Goal: Transaction & Acquisition: Purchase product/service

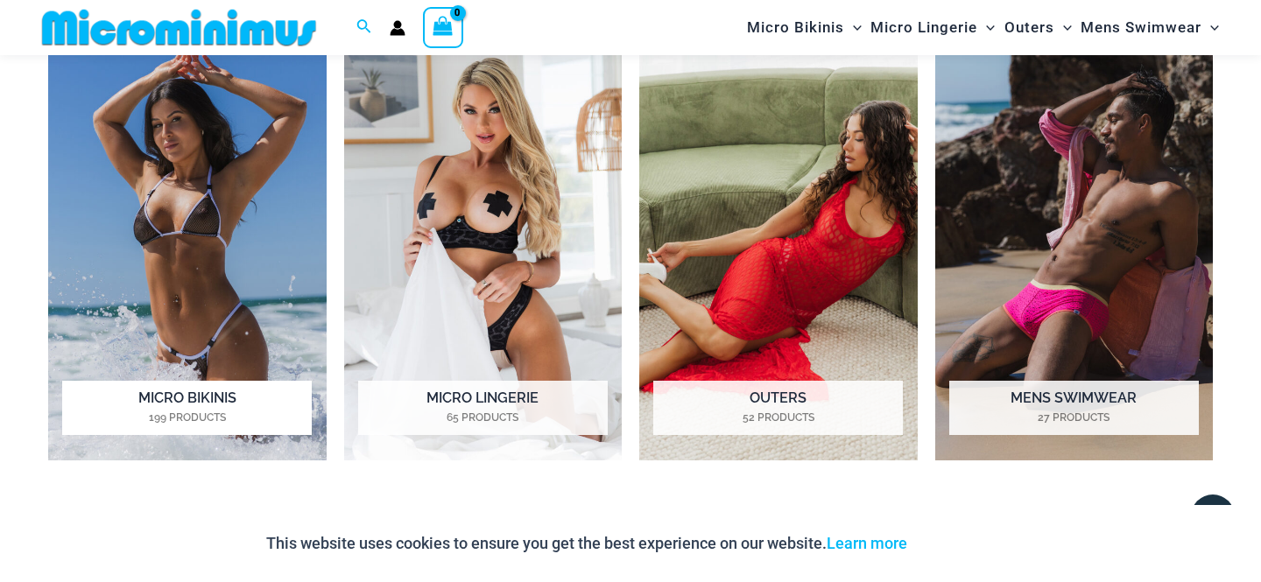
scroll to position [1350, 0]
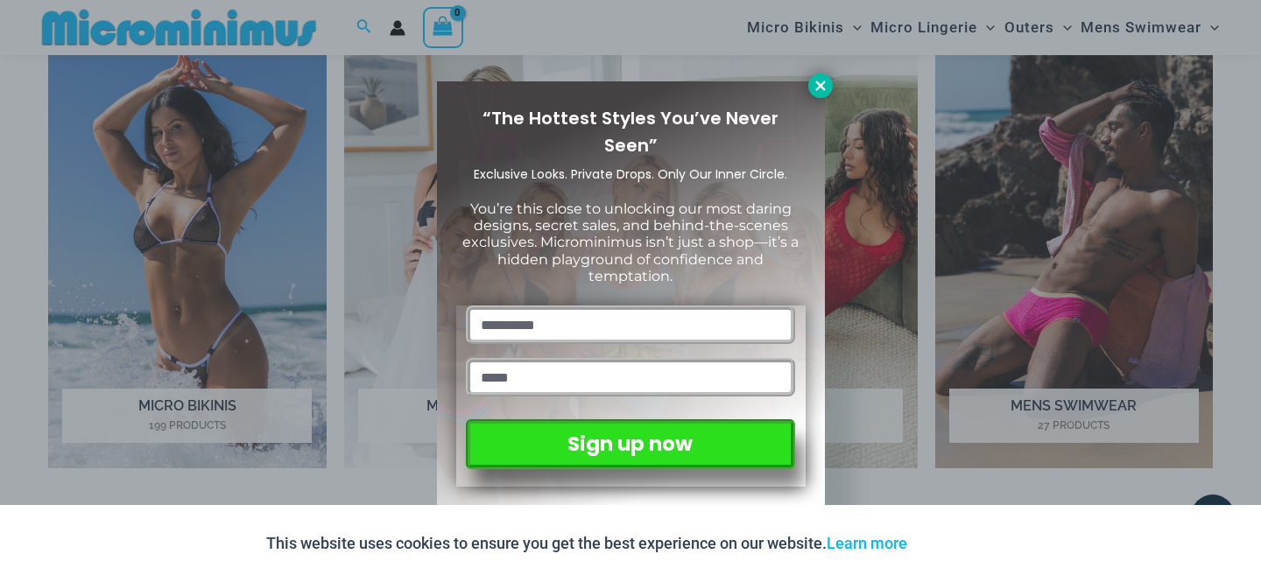
click at [815, 93] on icon at bounding box center [821, 86] width 16 height 16
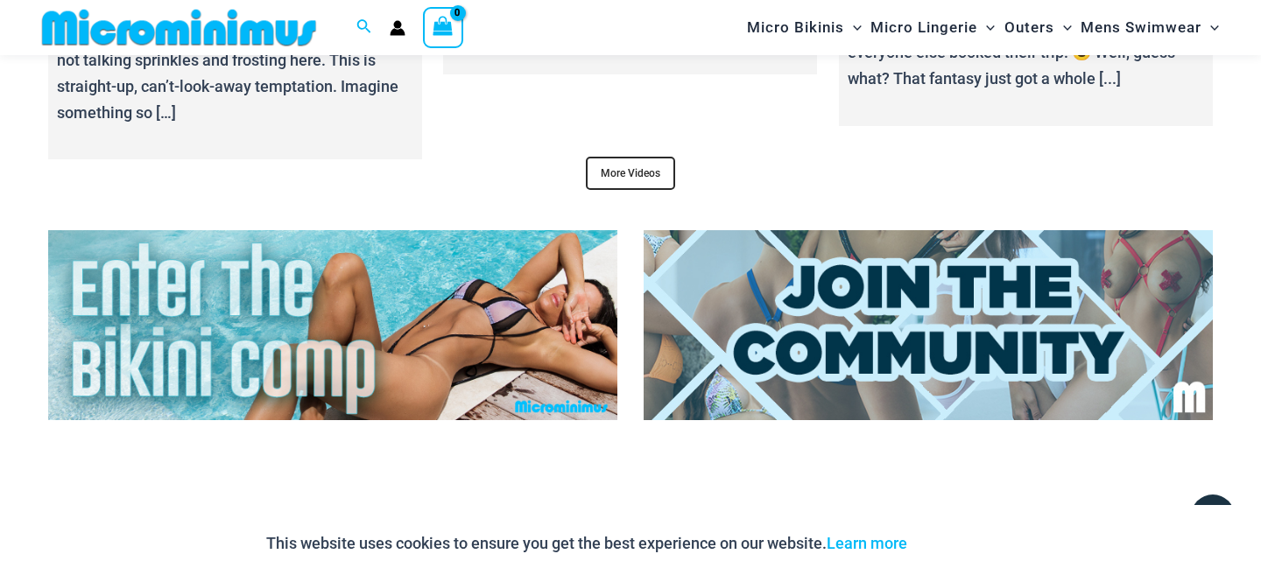
scroll to position [6679, 0]
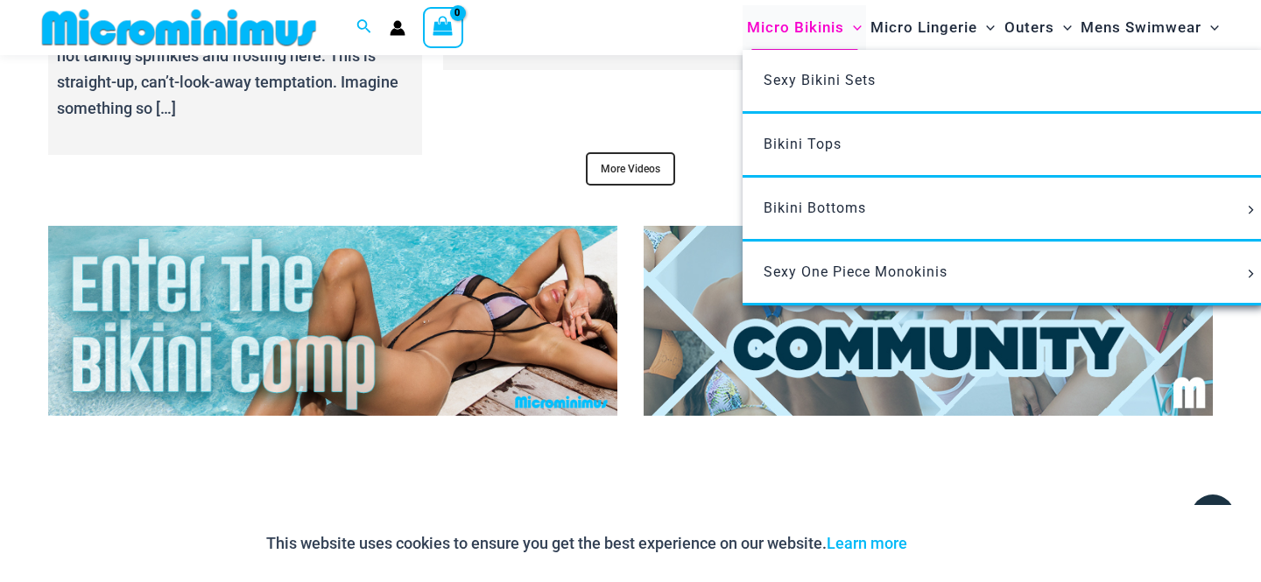
click at [768, 27] on span "Micro Bikinis" at bounding box center [795, 27] width 97 height 45
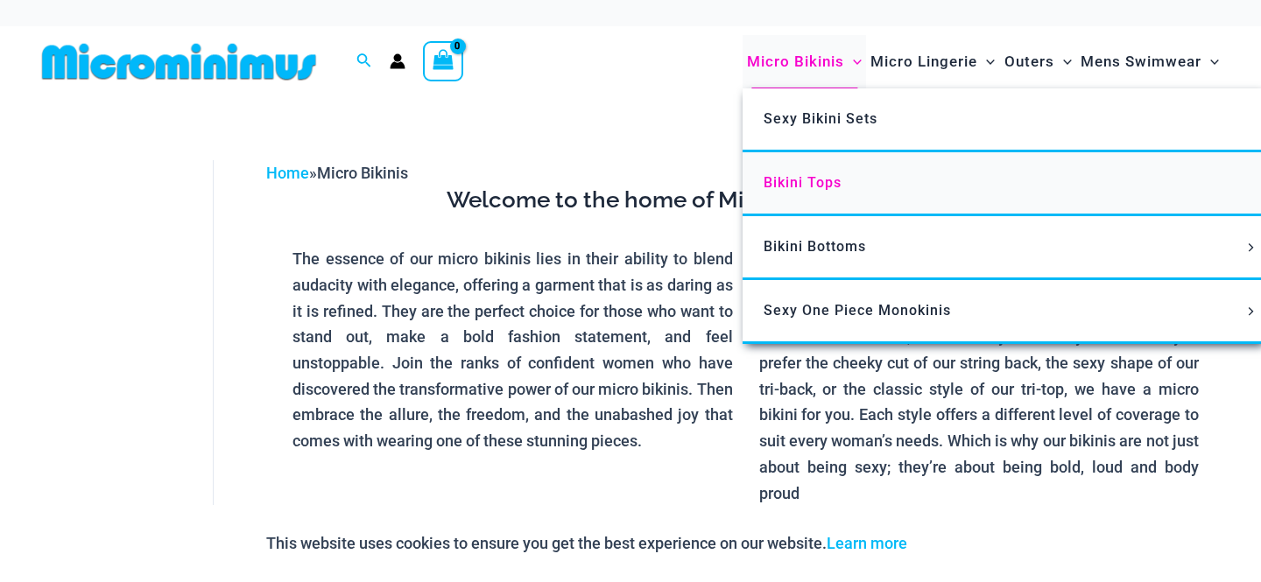
click at [788, 181] on span "Bikini Tops" at bounding box center [803, 182] width 78 height 17
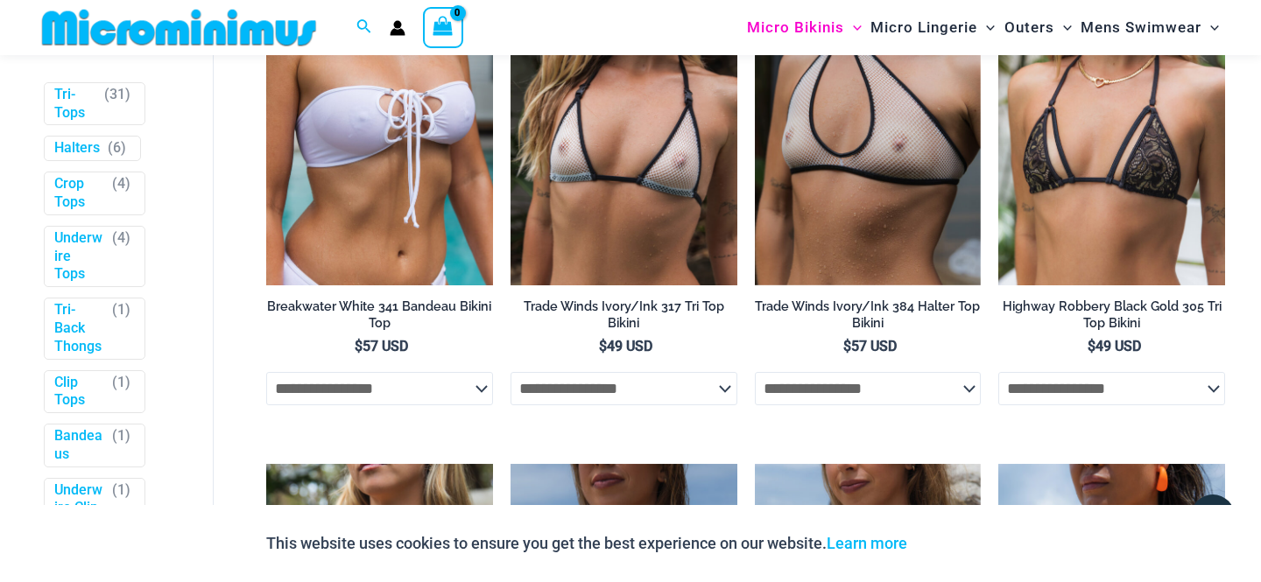
scroll to position [578, 0]
click at [110, 102] on span "31" at bounding box center [117, 93] width 16 height 17
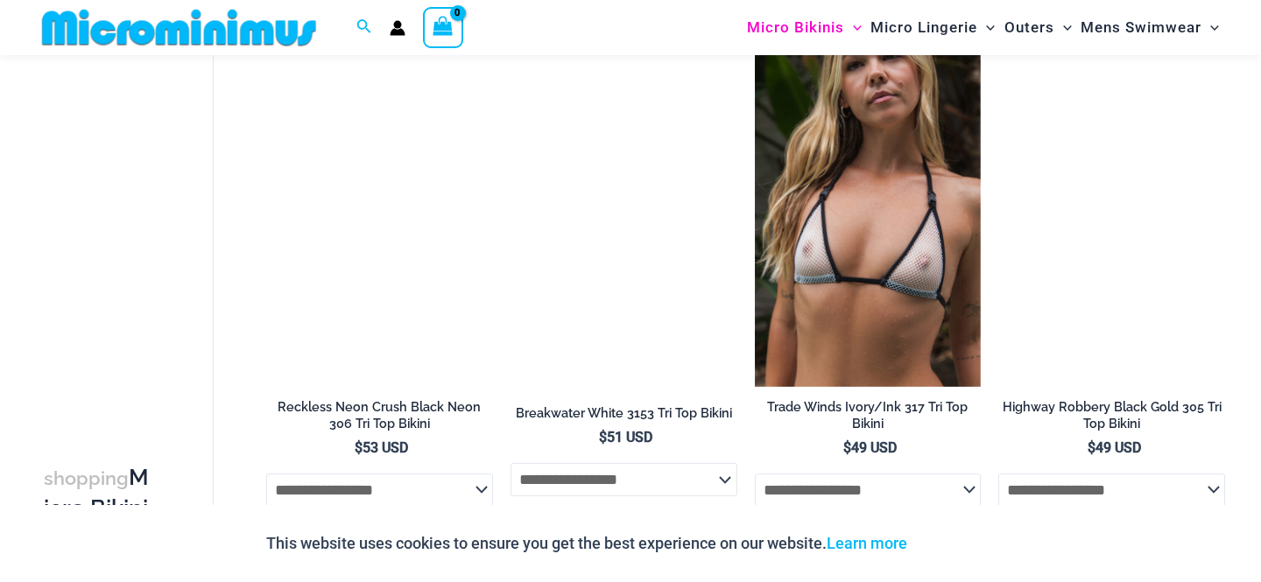
scroll to position [1770, 0]
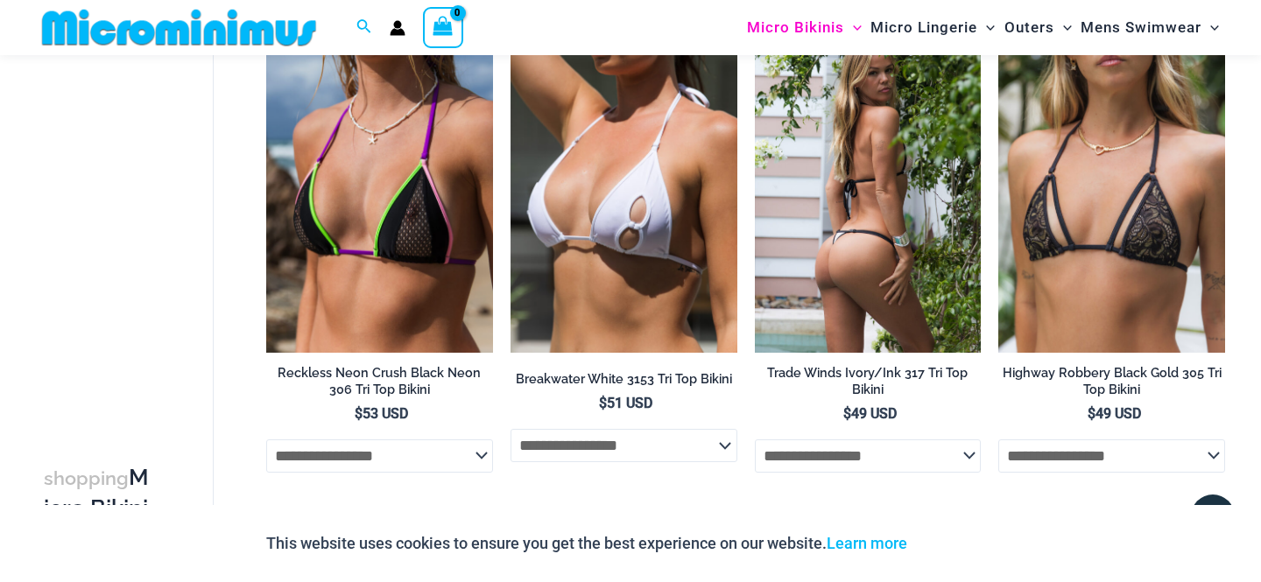
click at [764, 458] on select "**********" at bounding box center [868, 456] width 227 height 33
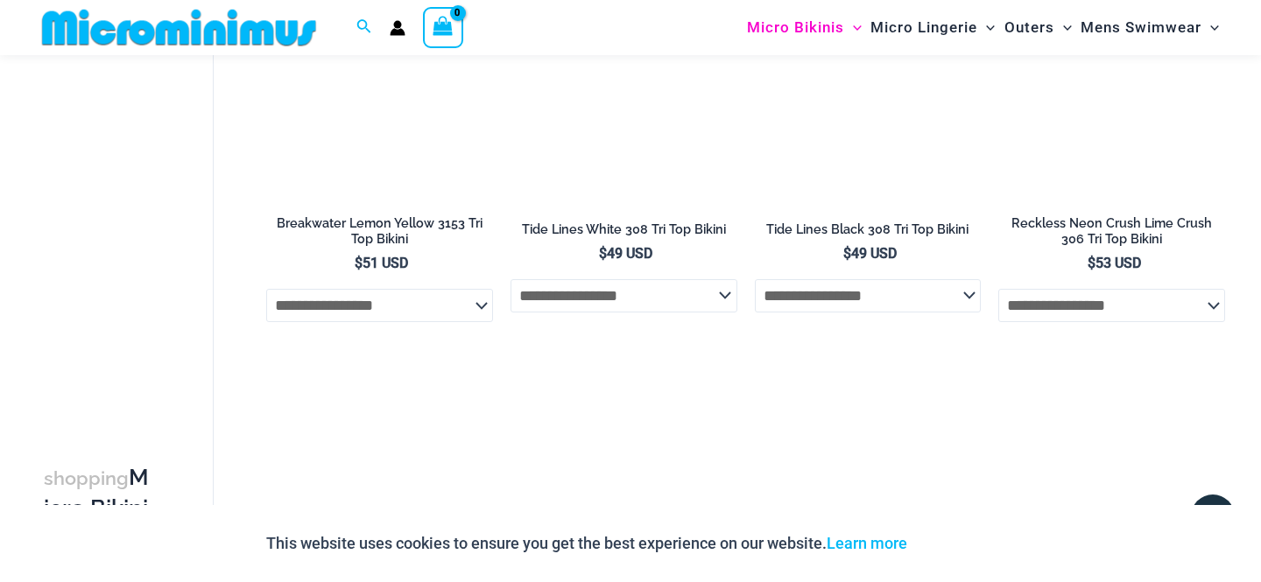
scroll to position [3996, 0]
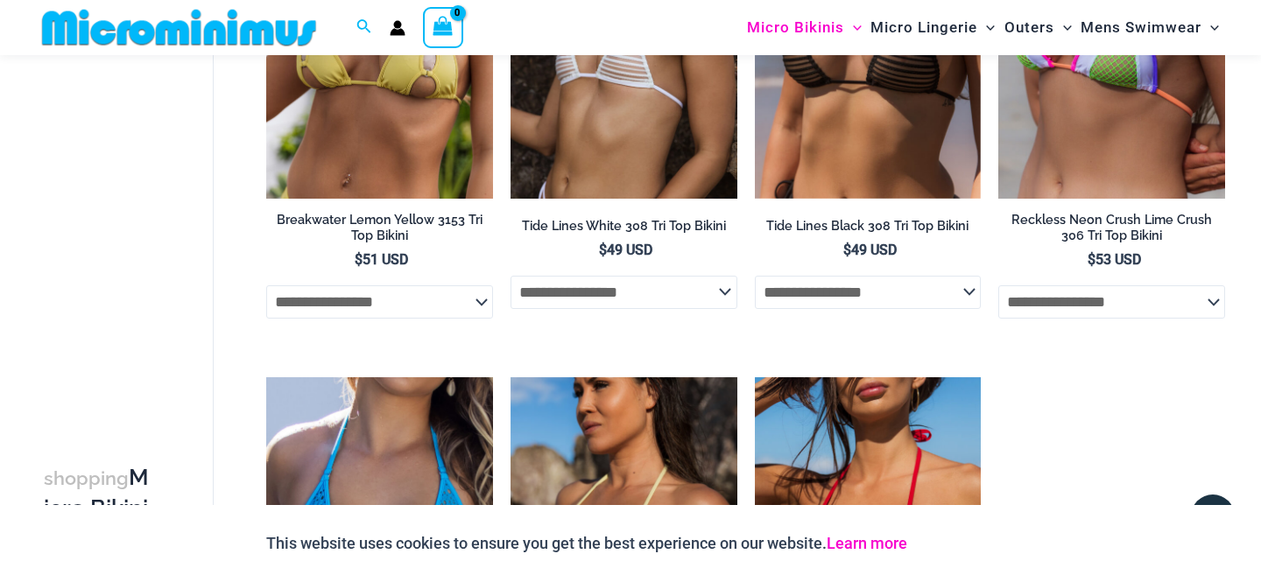
click at [849, 548] on link "Learn more" at bounding box center [867, 543] width 81 height 18
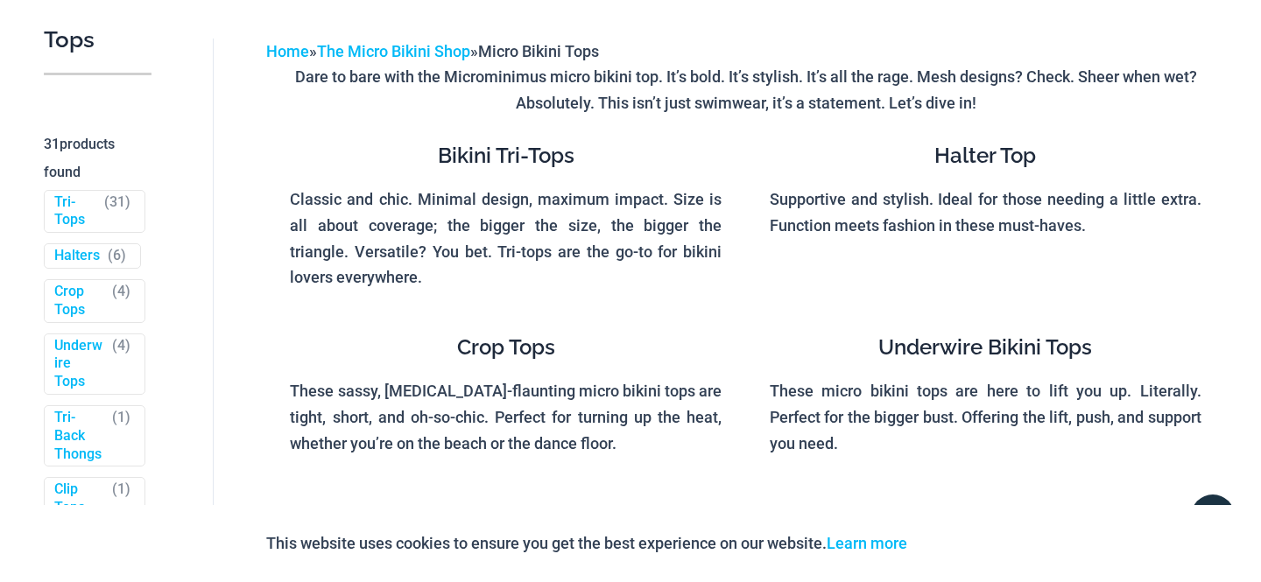
scroll to position [0, 0]
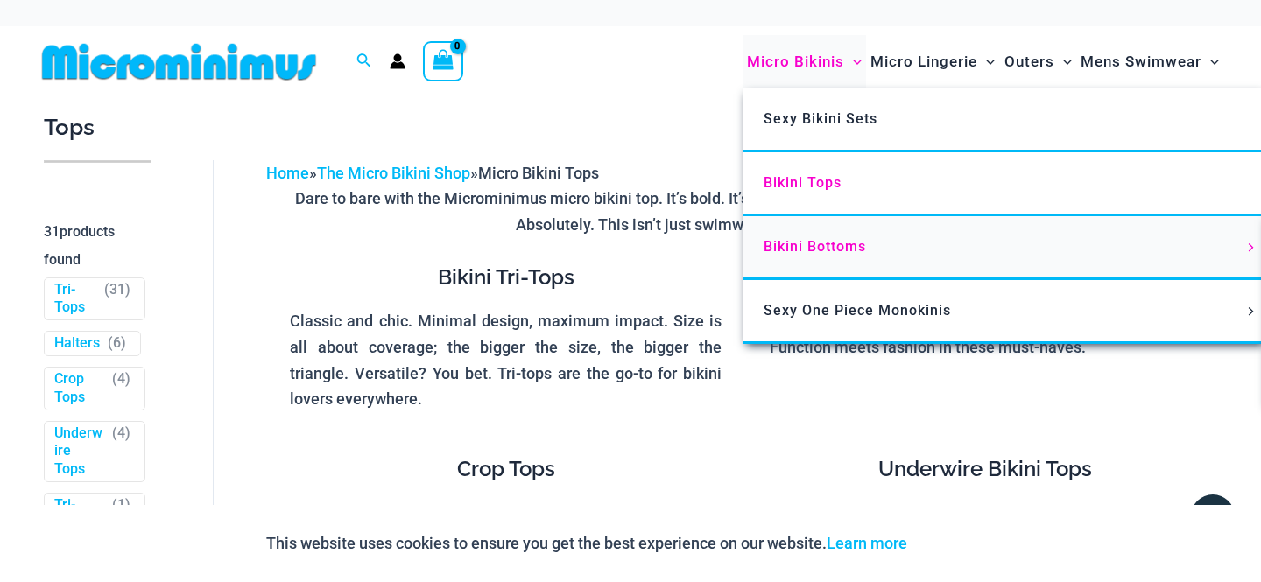
click at [830, 245] on span "Bikini Bottoms" at bounding box center [815, 246] width 102 height 17
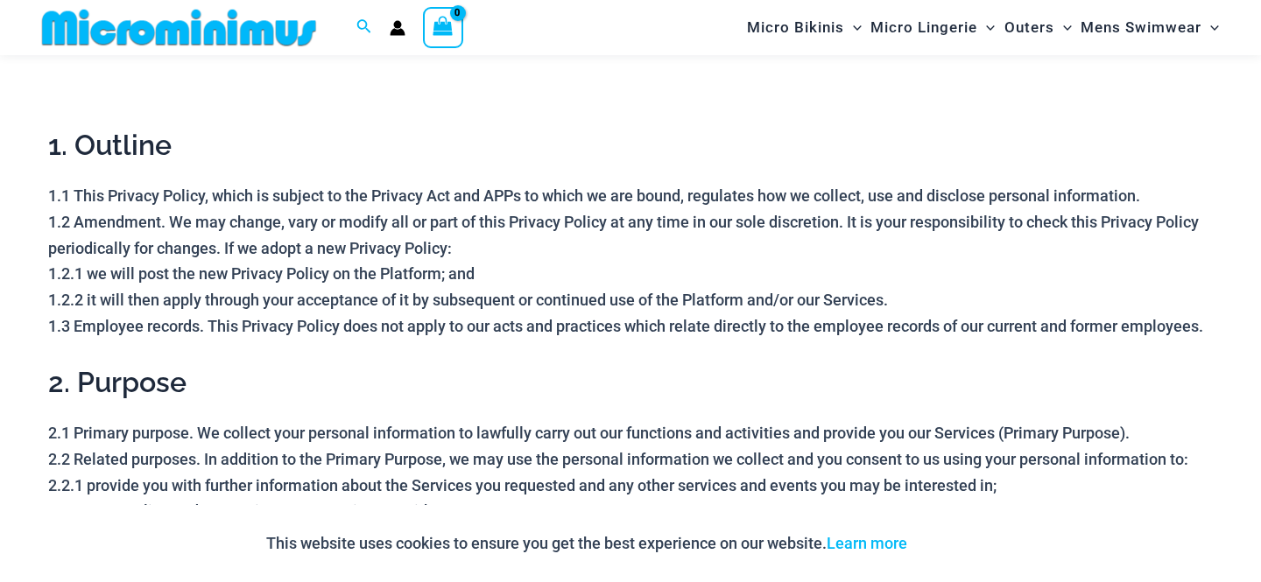
scroll to position [69, 0]
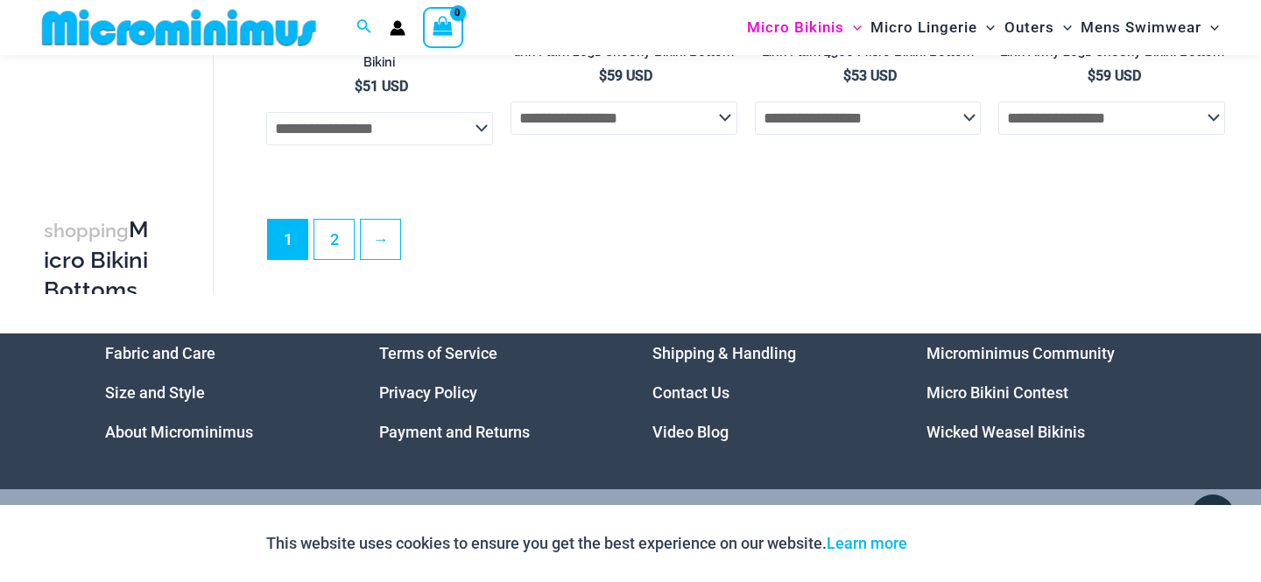
scroll to position [4942, 0]
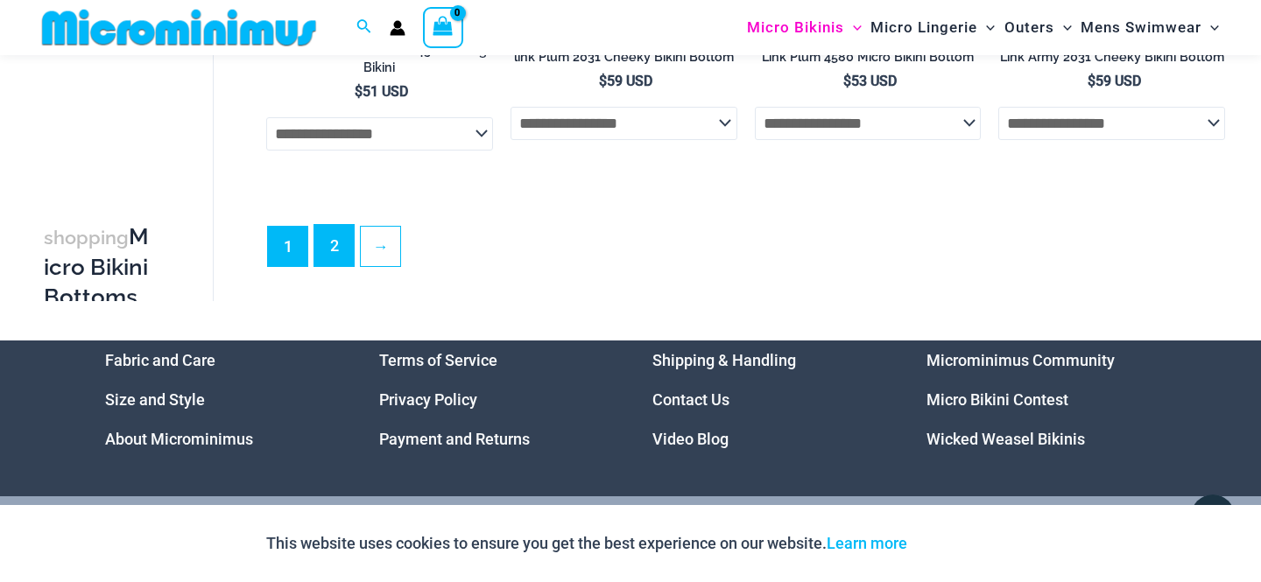
click at [343, 266] on link "2" at bounding box center [333, 245] width 39 height 41
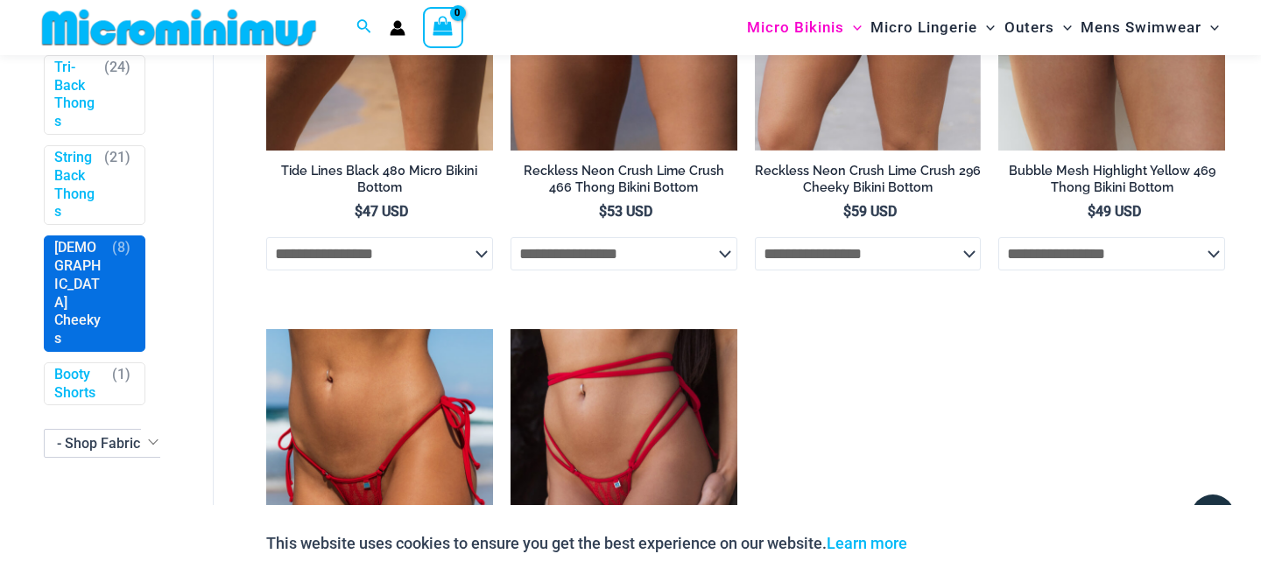
scroll to position [606, 0]
click at [71, 293] on link "[DEMOGRAPHIC_DATA] Cheekys" at bounding box center [79, 291] width 50 height 109
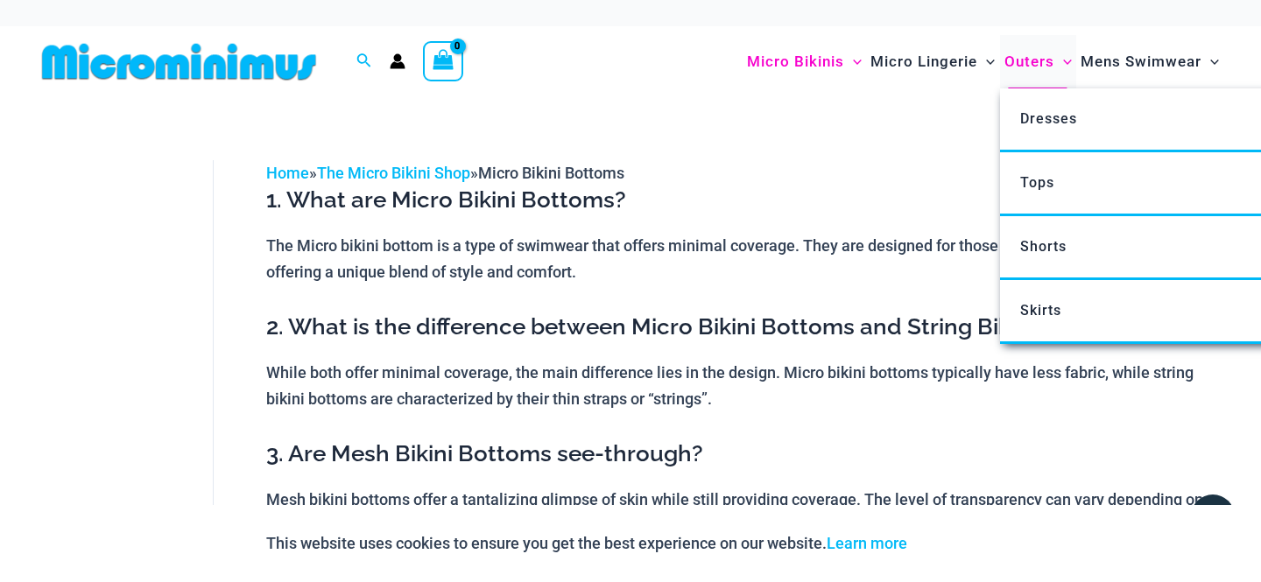
click at [1042, 61] on span "Outers" at bounding box center [1029, 61] width 50 height 45
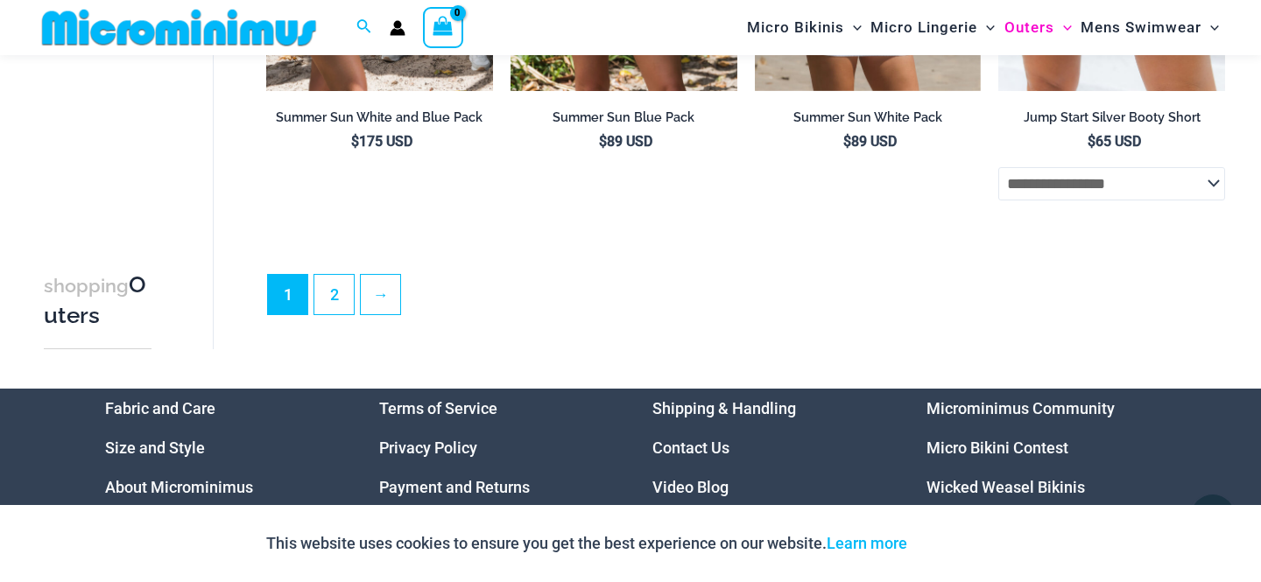
scroll to position [4152, 0]
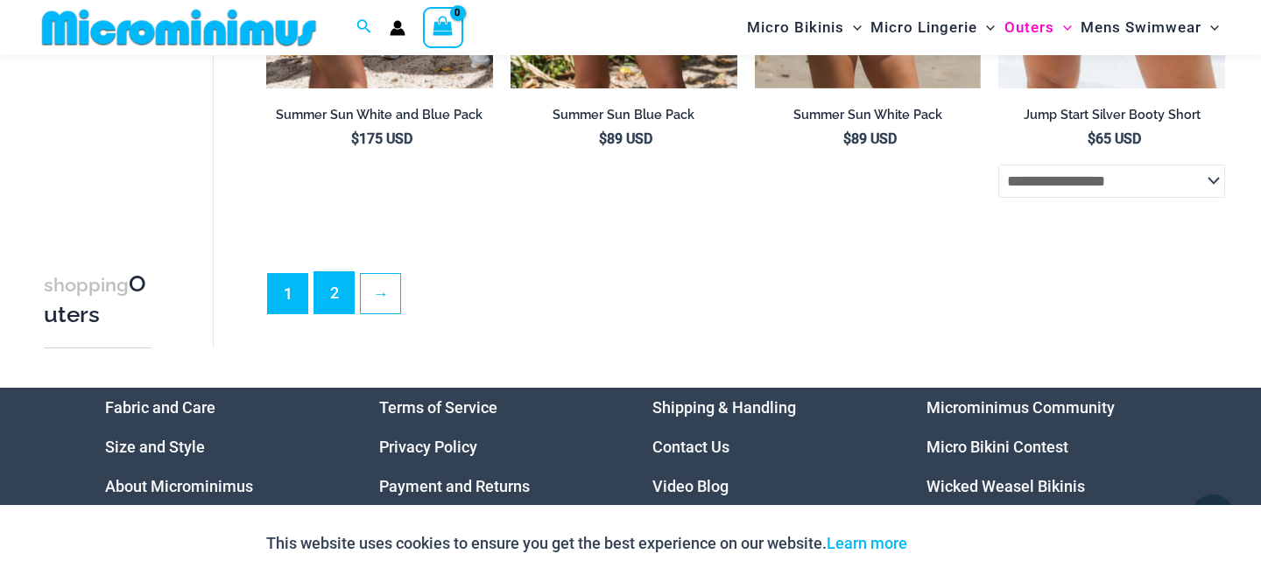
click at [327, 306] on link "2" at bounding box center [333, 292] width 39 height 41
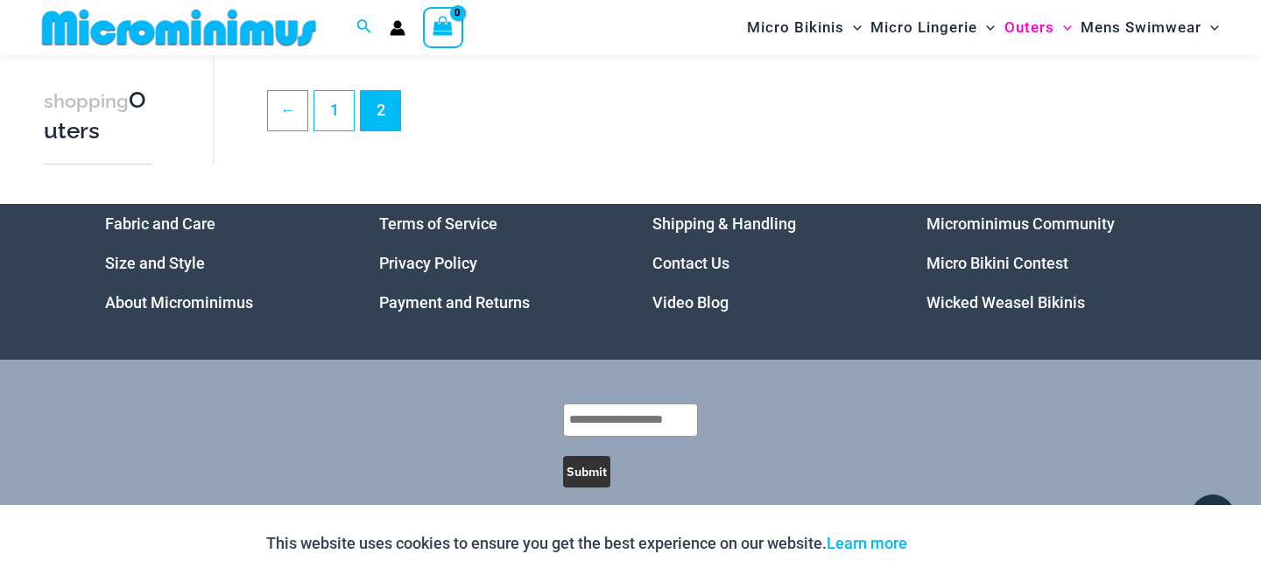
scroll to position [2655, 0]
